Goal: Navigation & Orientation: Find specific page/section

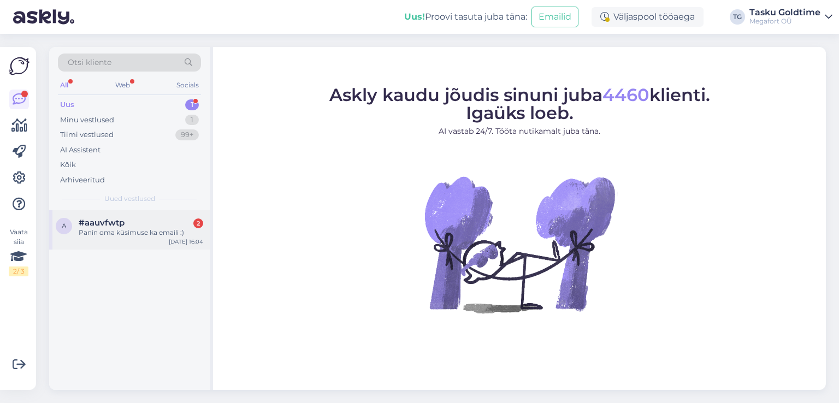
click at [125, 230] on div "Panin oma küsimuse ka emaili :)" at bounding box center [141, 233] width 125 height 10
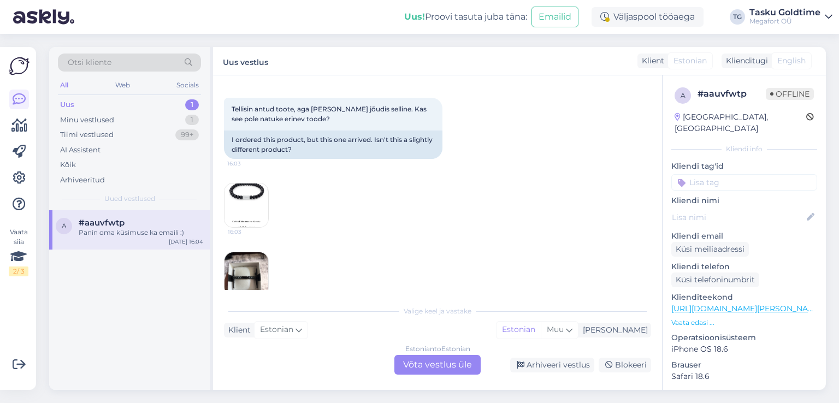
scroll to position [164, 0]
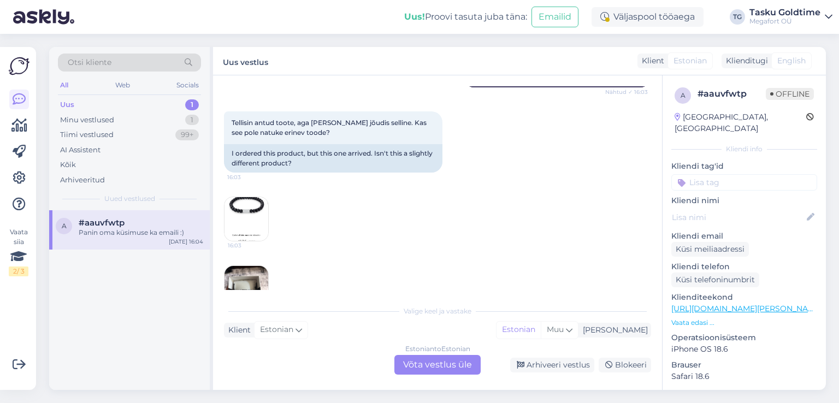
click at [242, 207] on img at bounding box center [247, 219] width 44 height 44
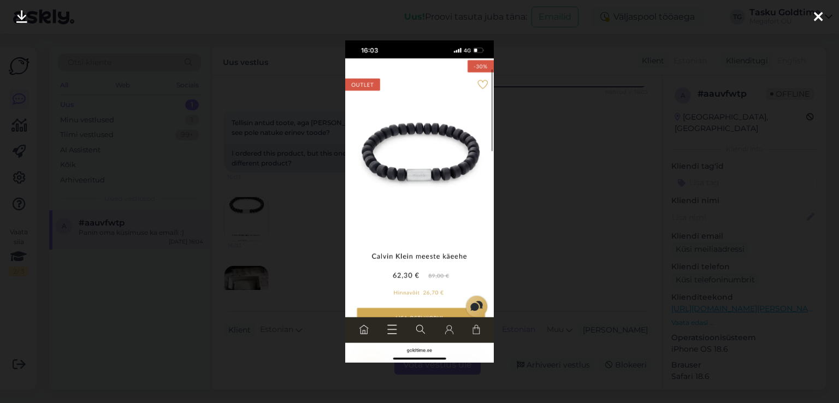
click at [820, 15] on icon at bounding box center [818, 17] width 9 height 14
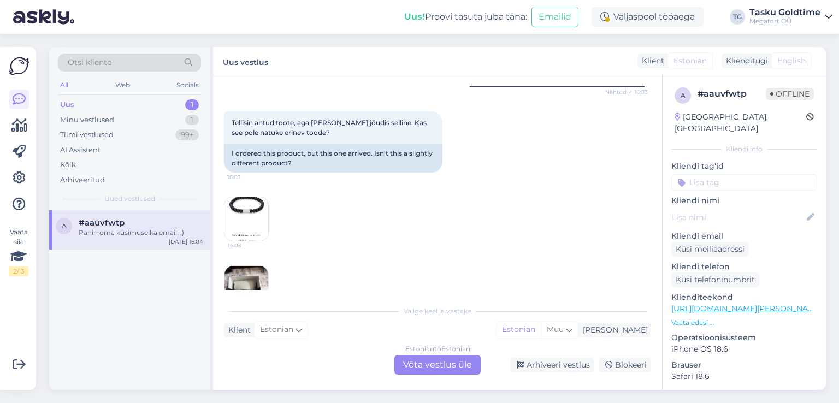
click at [246, 277] on img at bounding box center [247, 288] width 44 height 44
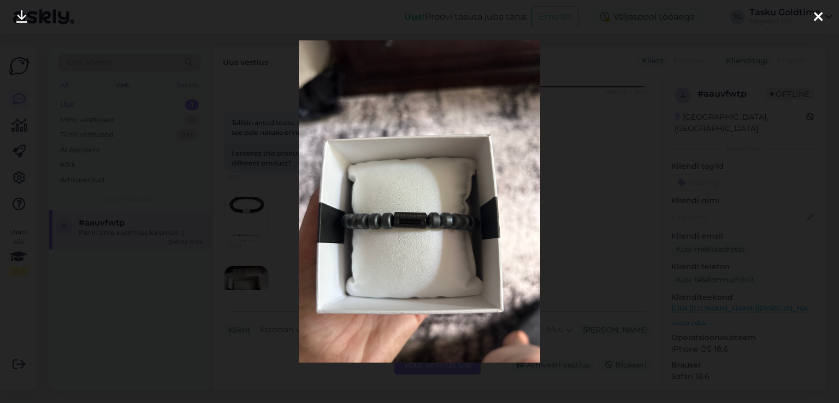
click at [817, 18] on icon at bounding box center [818, 17] width 9 height 14
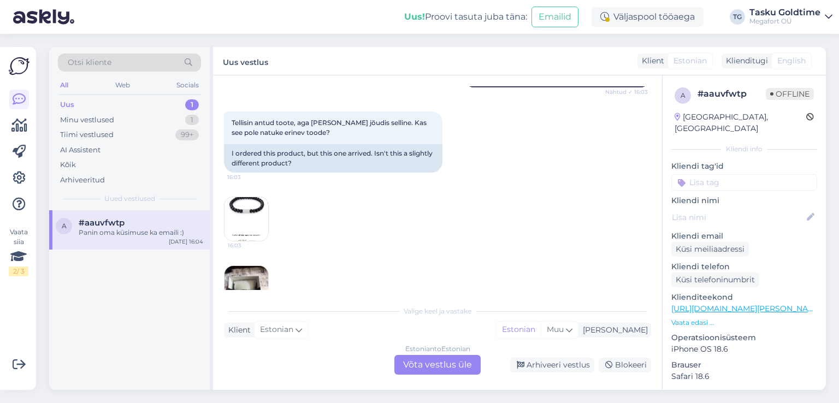
click at [241, 215] on img at bounding box center [247, 219] width 44 height 44
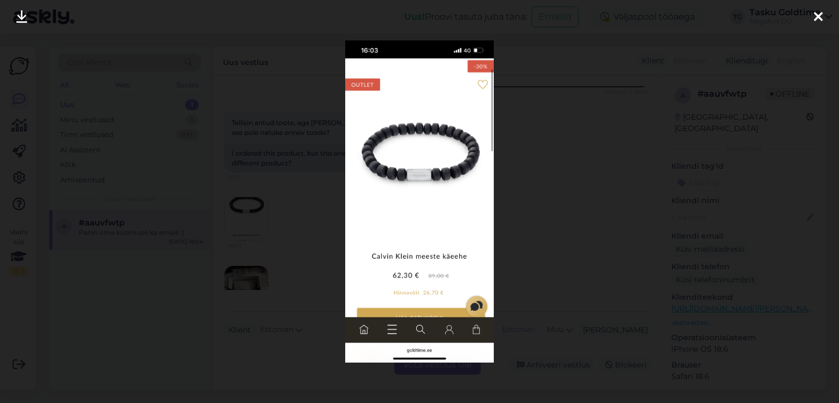
click at [816, 18] on icon at bounding box center [818, 17] width 9 height 14
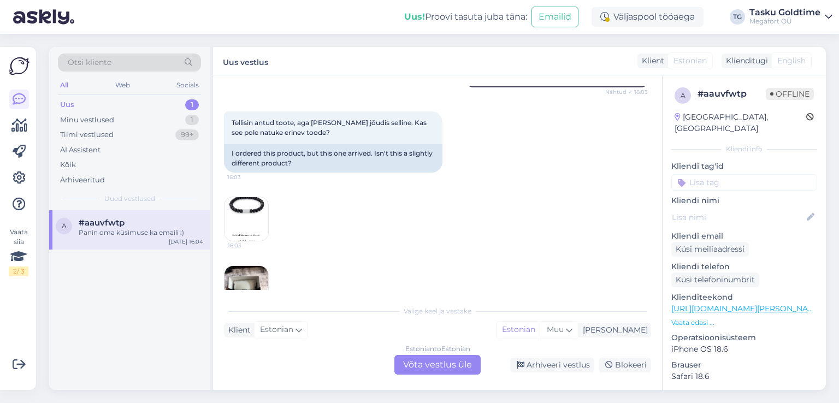
click at [249, 278] on img at bounding box center [247, 288] width 44 height 44
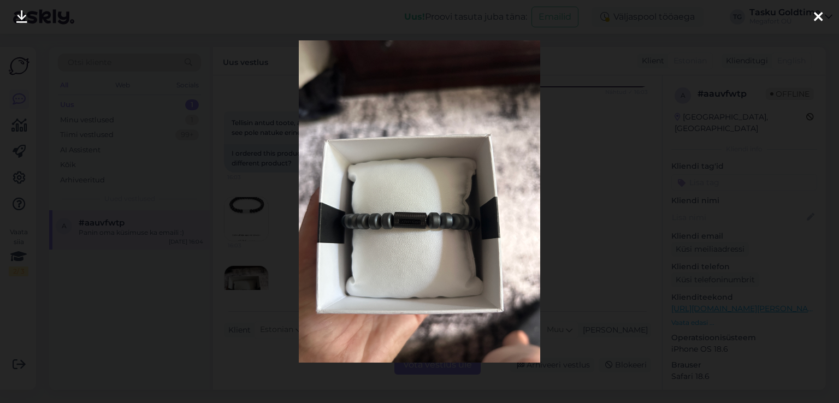
click at [814, 15] on icon at bounding box center [818, 17] width 9 height 14
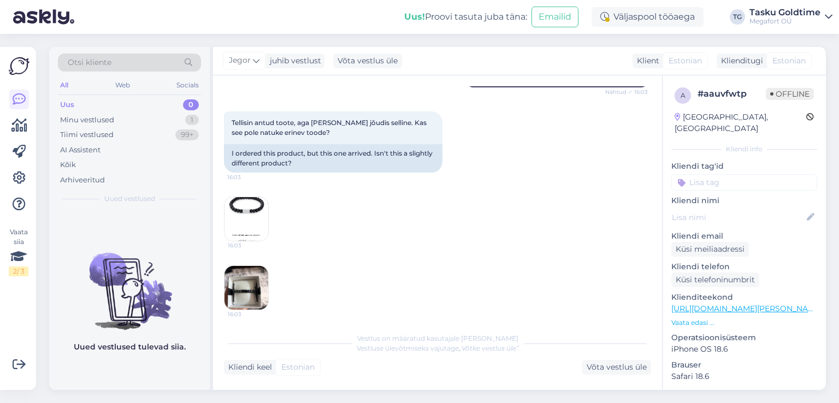
click at [239, 220] on img at bounding box center [247, 219] width 44 height 44
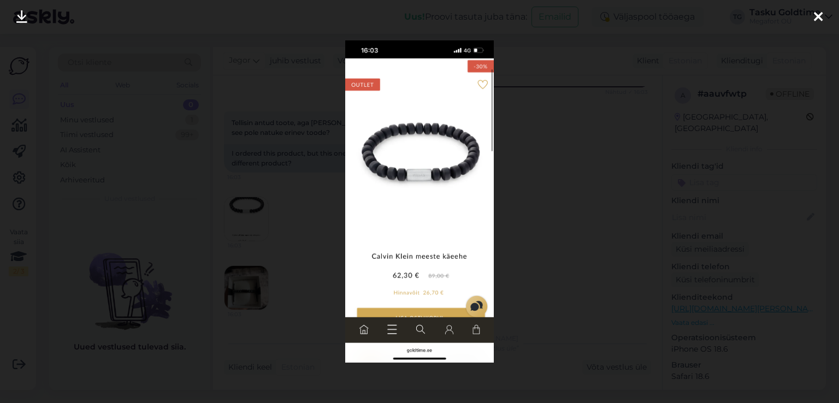
click at [814, 17] on icon at bounding box center [818, 17] width 9 height 14
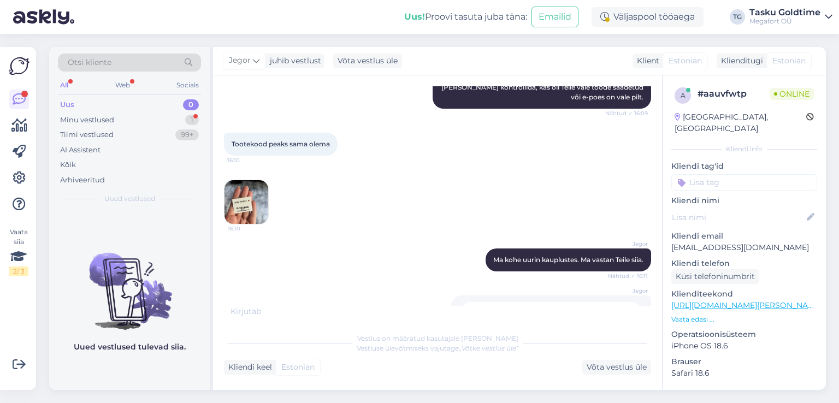
scroll to position [732, 0]
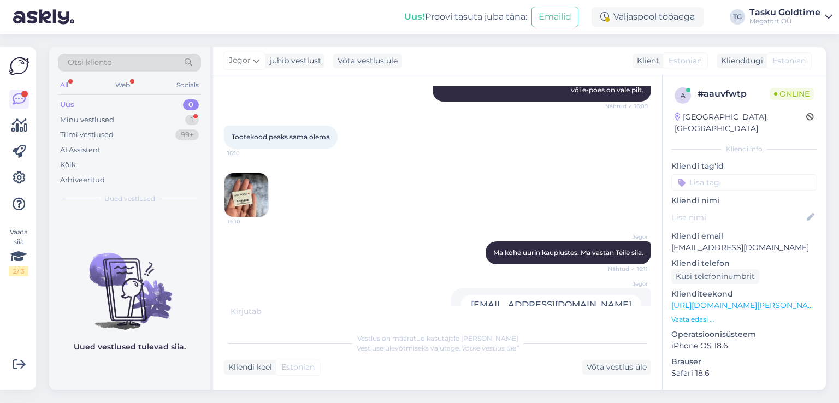
click at [243, 193] on img at bounding box center [247, 195] width 44 height 44
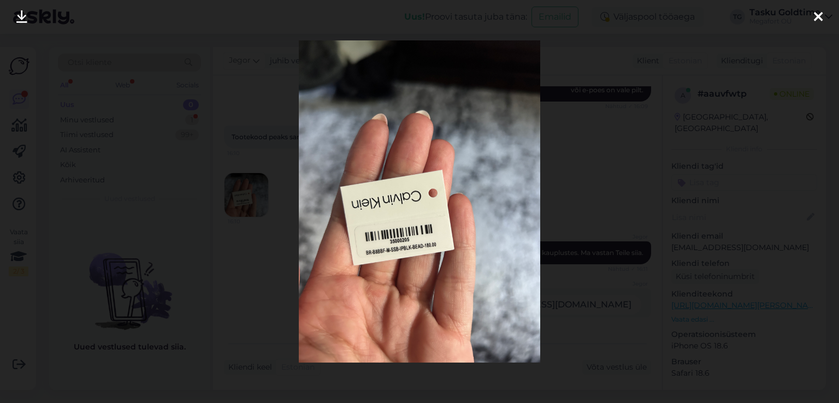
scroll to position [918, 0]
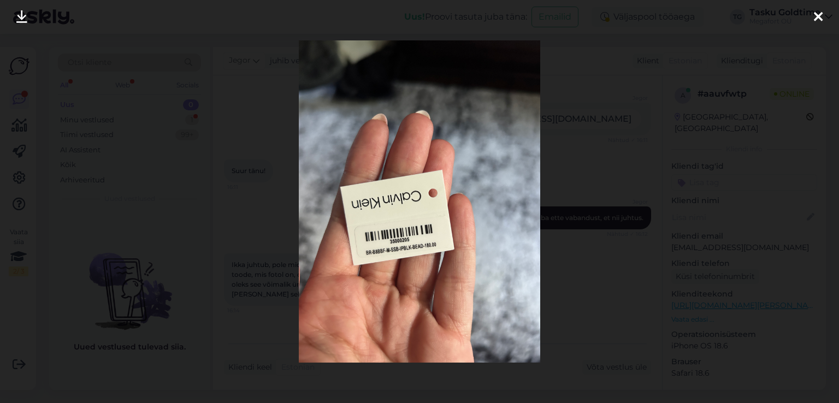
click at [818, 18] on icon at bounding box center [818, 17] width 9 height 14
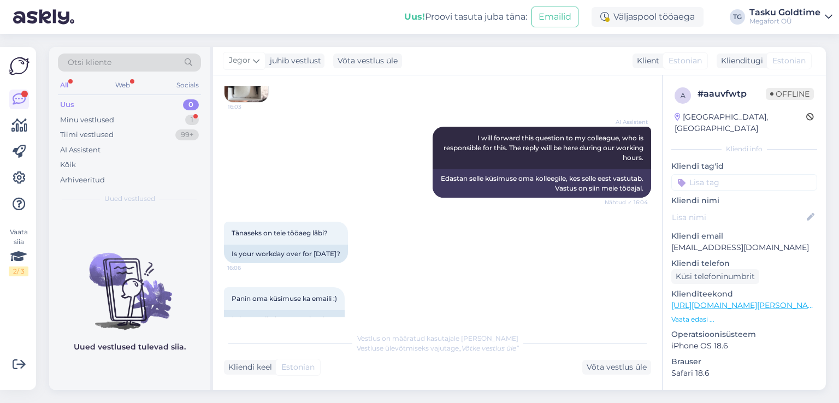
scroll to position [208, 0]
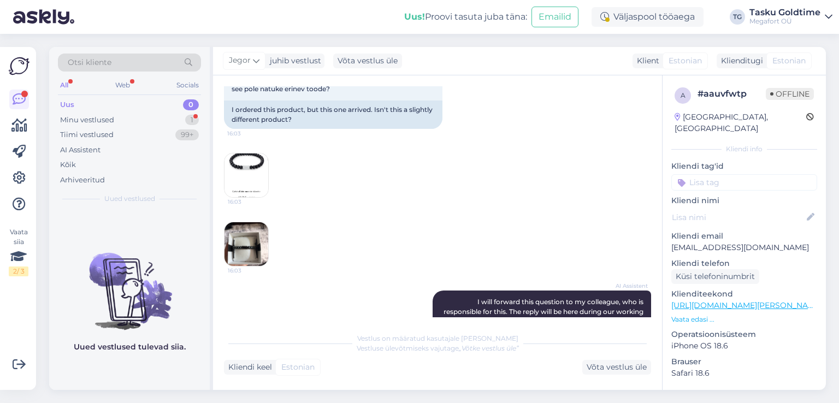
click at [249, 250] on img at bounding box center [247, 244] width 44 height 44
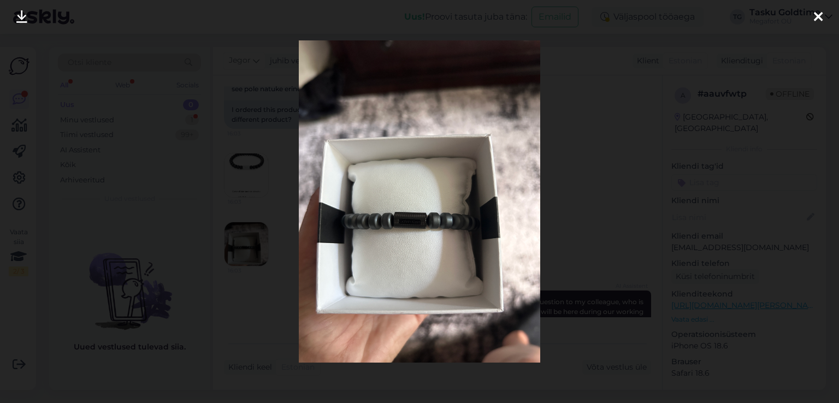
click at [820, 16] on icon at bounding box center [818, 17] width 9 height 14
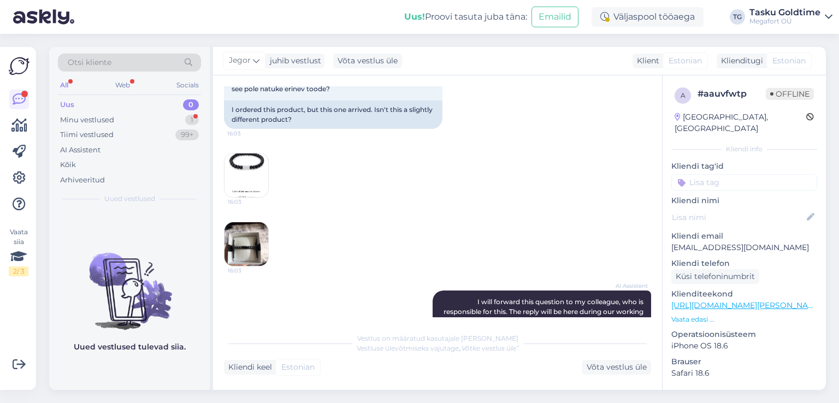
click at [249, 174] on img at bounding box center [247, 176] width 44 height 44
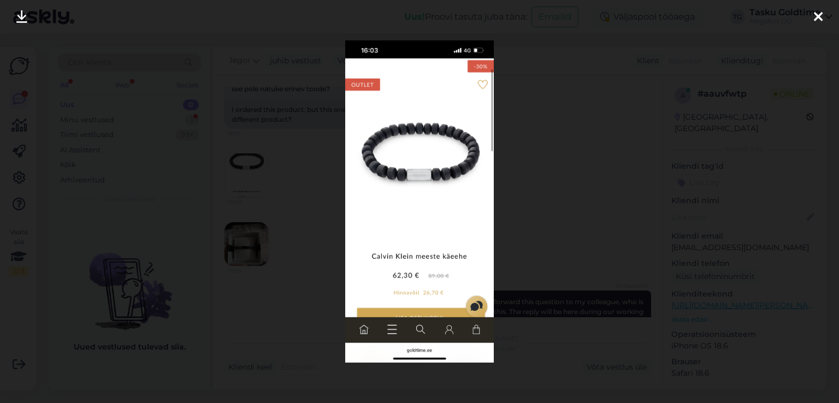
click at [820, 18] on icon at bounding box center [818, 17] width 9 height 14
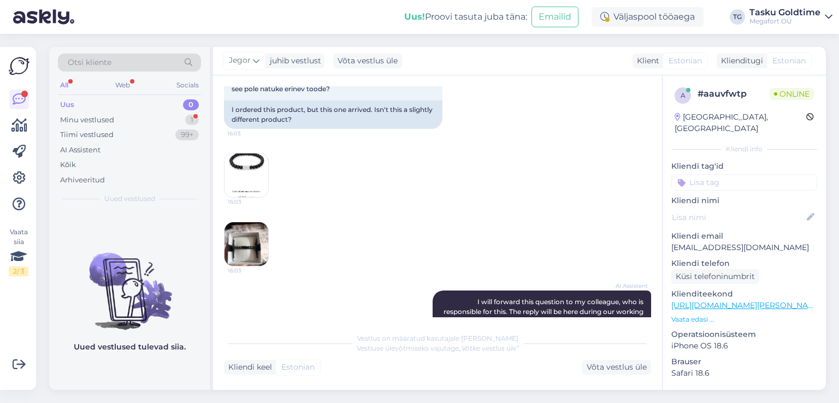
click at [249, 241] on img at bounding box center [247, 244] width 44 height 44
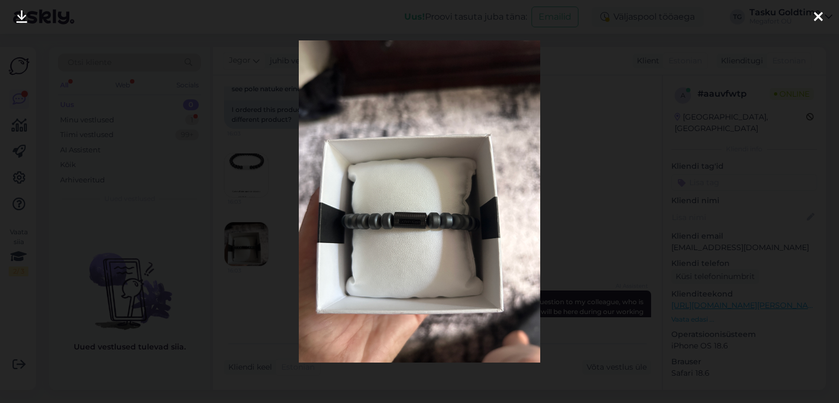
click at [819, 16] on icon at bounding box center [818, 17] width 9 height 14
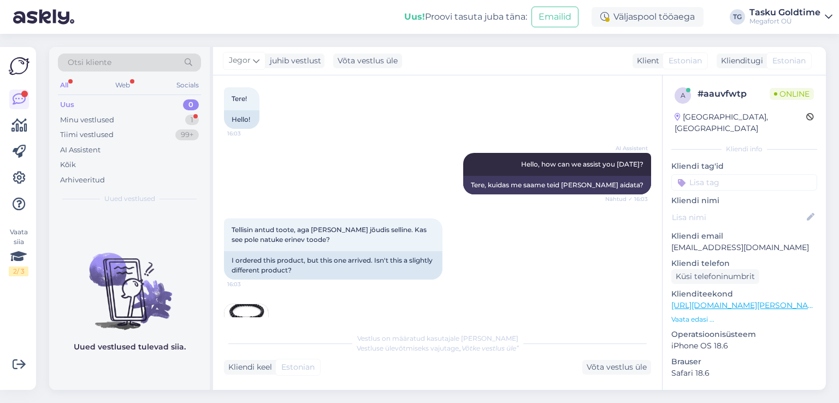
scroll to position [109, 0]
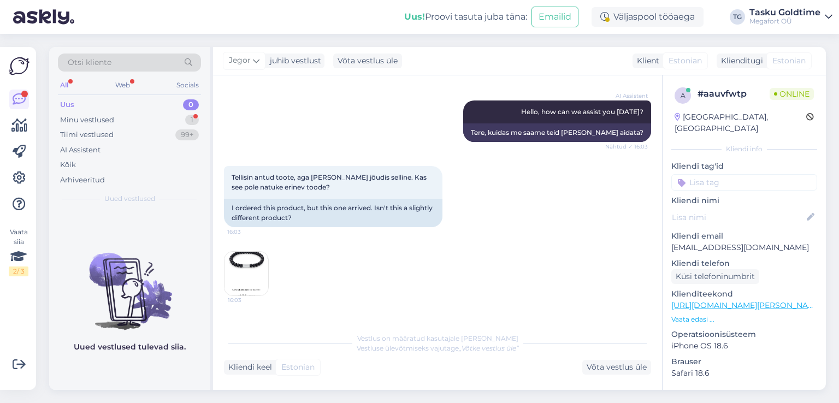
click at [256, 266] on img at bounding box center [247, 274] width 44 height 44
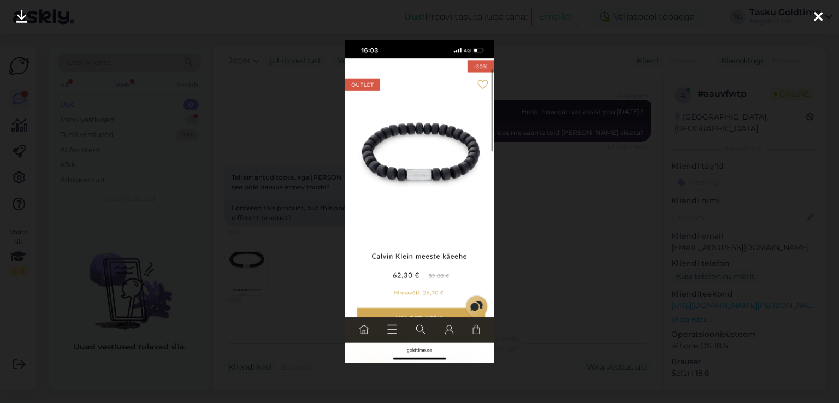
click at [820, 16] on icon at bounding box center [818, 17] width 9 height 14
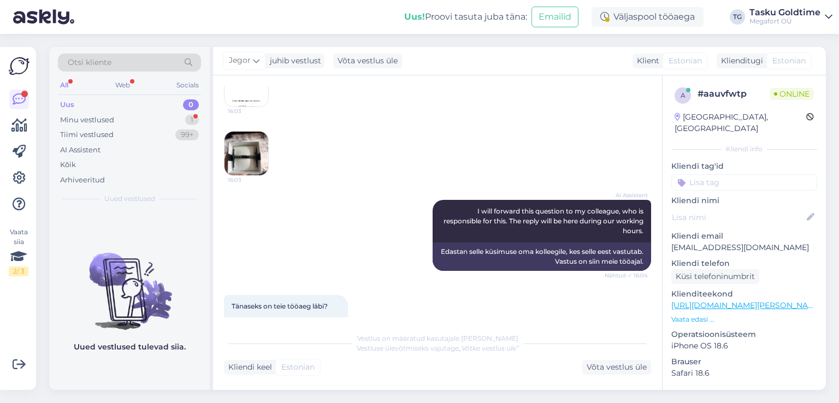
scroll to position [328, 0]
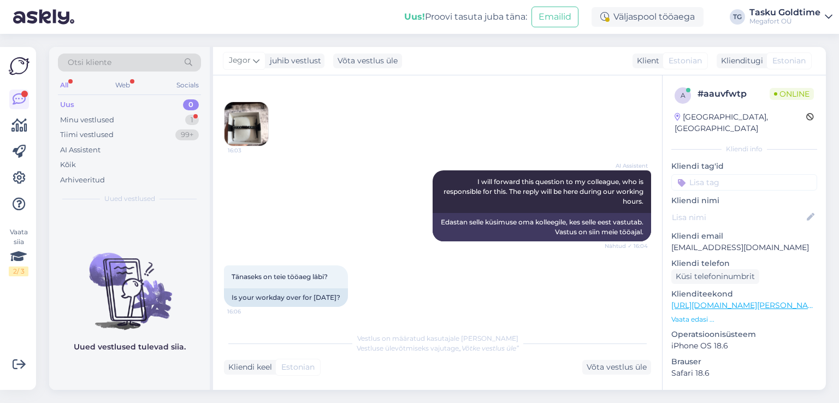
click at [257, 133] on img at bounding box center [247, 124] width 44 height 44
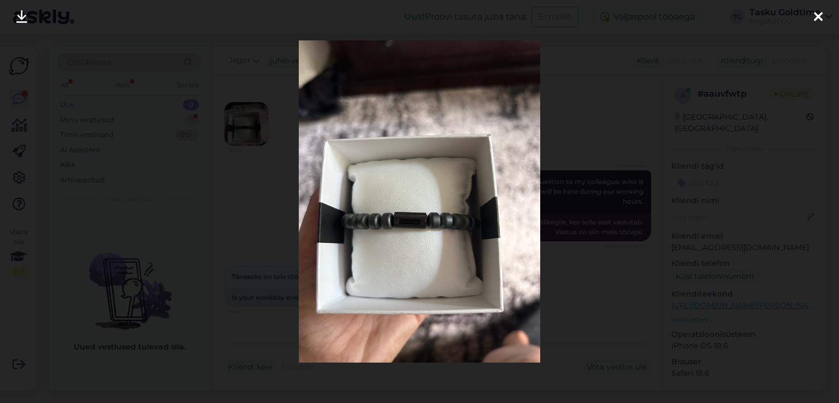
click at [818, 10] on icon at bounding box center [818, 17] width 9 height 14
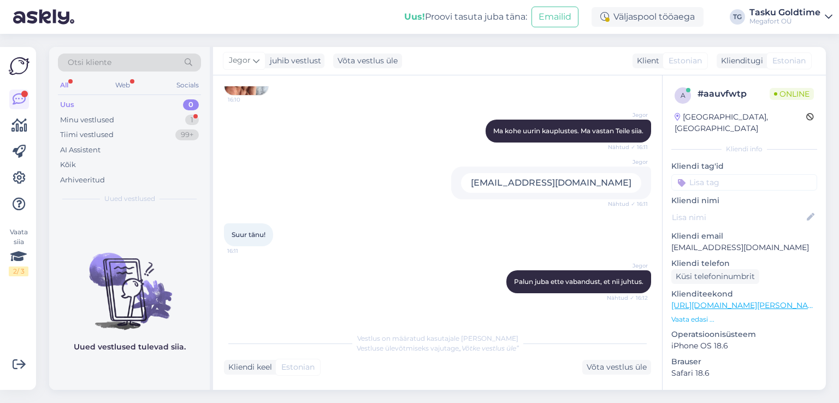
scroll to position [874, 0]
